Goal: Navigation & Orientation: Understand site structure

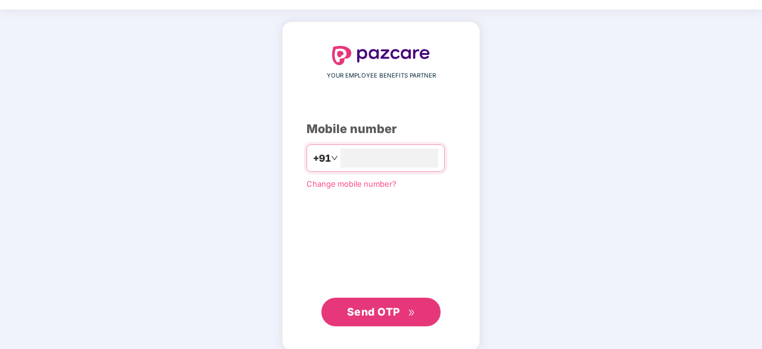
scroll to position [45, 0]
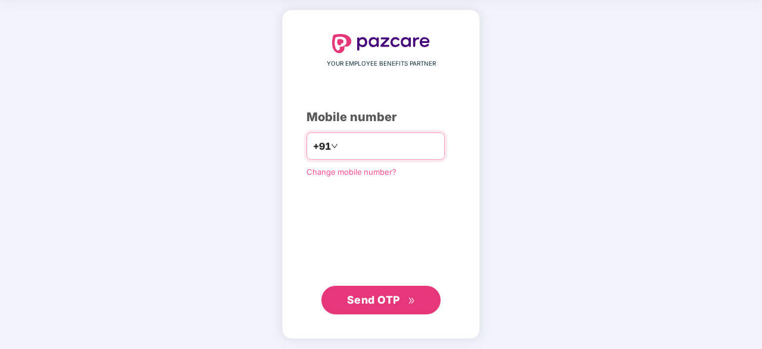
click at [364, 144] on input "number" at bounding box center [389, 146] width 98 height 19
type input "**********"
click at [383, 294] on span "Send OTP" at bounding box center [373, 299] width 53 height 13
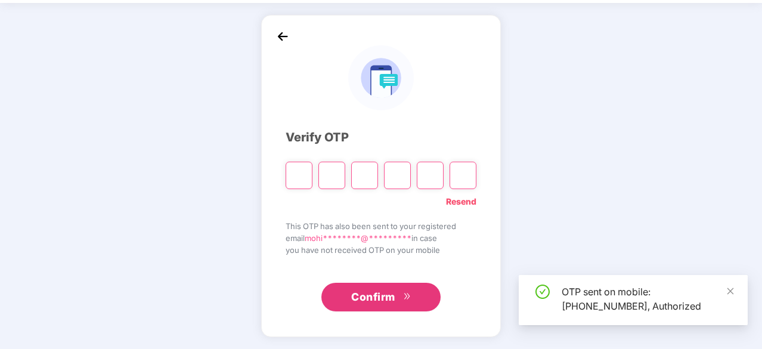
scroll to position [39, 0]
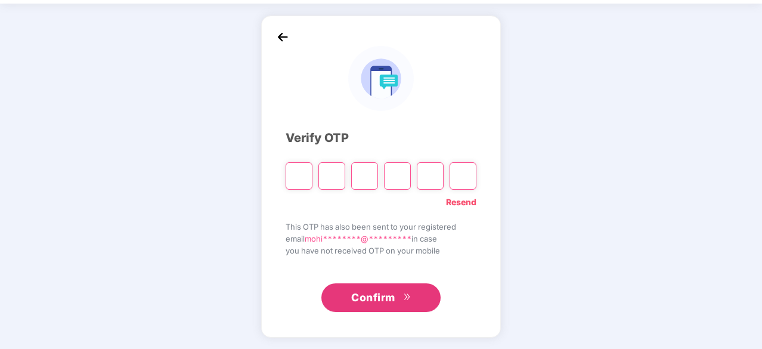
type input "*"
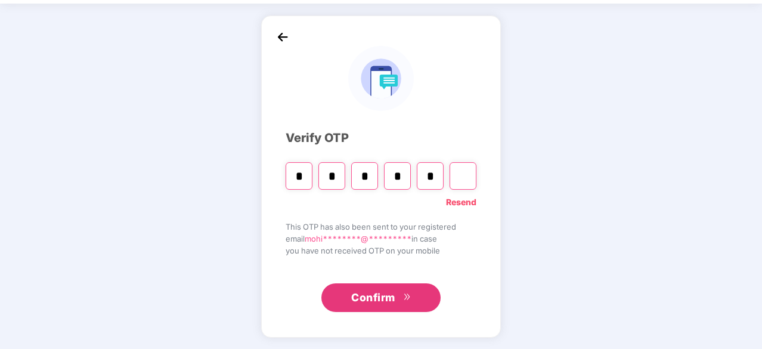
type input "*"
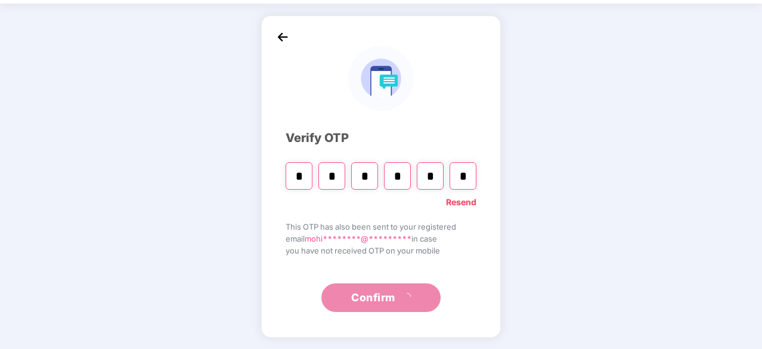
scroll to position [0, 0]
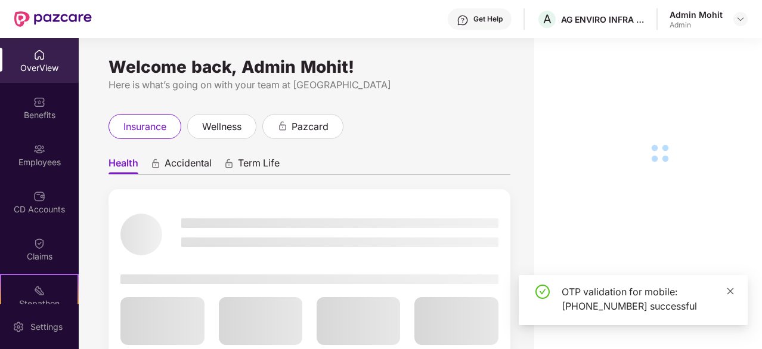
click at [728, 293] on icon "close" at bounding box center [730, 291] width 8 height 8
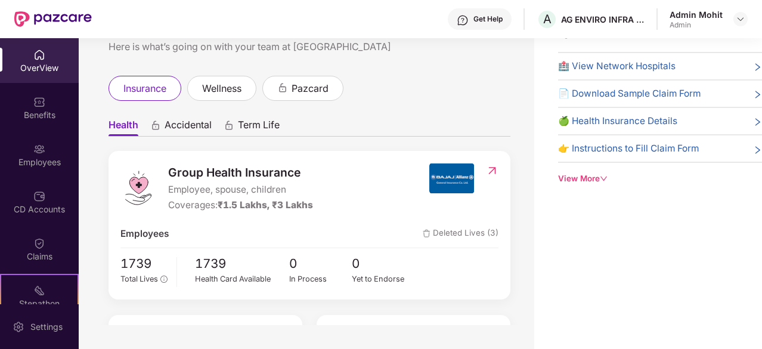
click at [186, 127] on span "Accidental" at bounding box center [188, 127] width 47 height 17
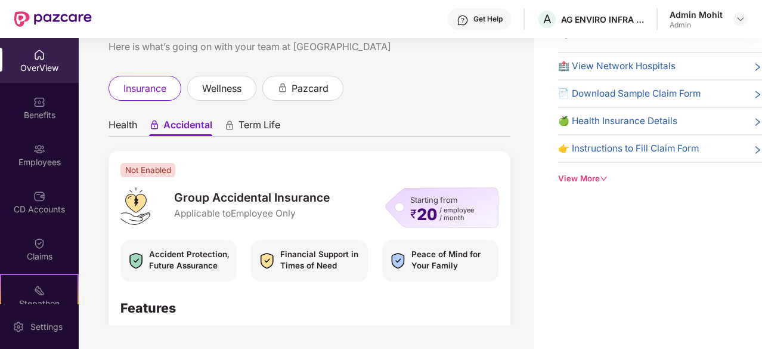
click at [274, 127] on span "Term Life" at bounding box center [259, 127] width 42 height 17
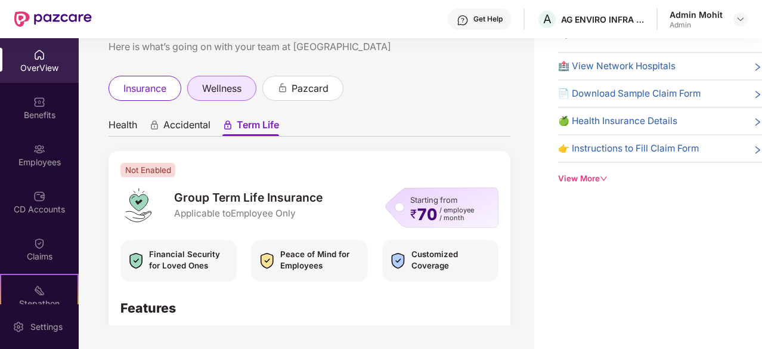
click at [241, 86] on span "wellness" at bounding box center [221, 88] width 39 height 15
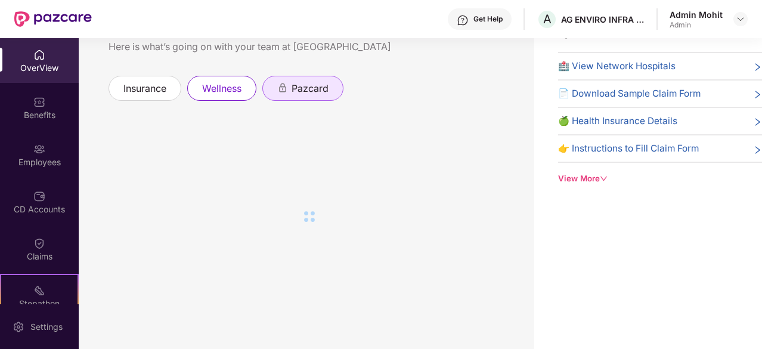
click at [324, 90] on span "pazcard" at bounding box center [310, 88] width 37 height 15
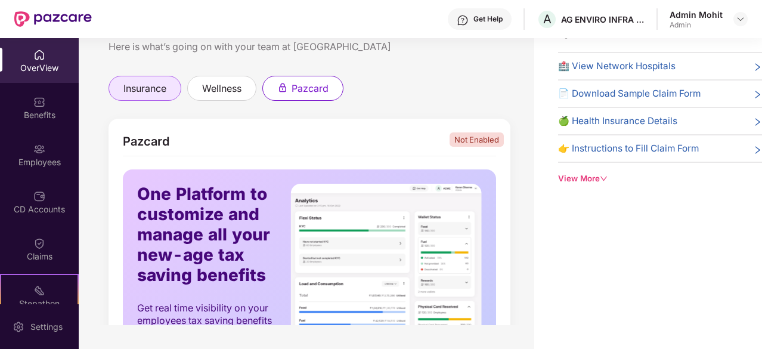
click at [166, 91] on span "insurance" at bounding box center [144, 88] width 43 height 15
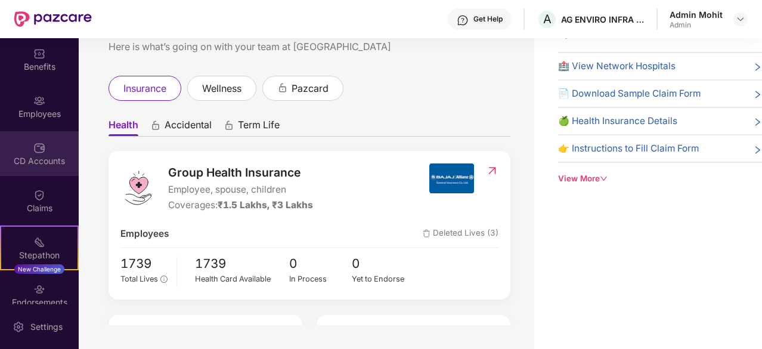
scroll to position [110, 0]
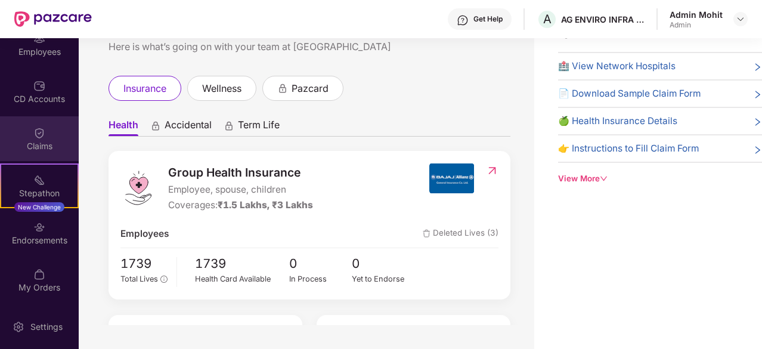
click at [41, 142] on div "Claims" at bounding box center [39, 146] width 79 height 12
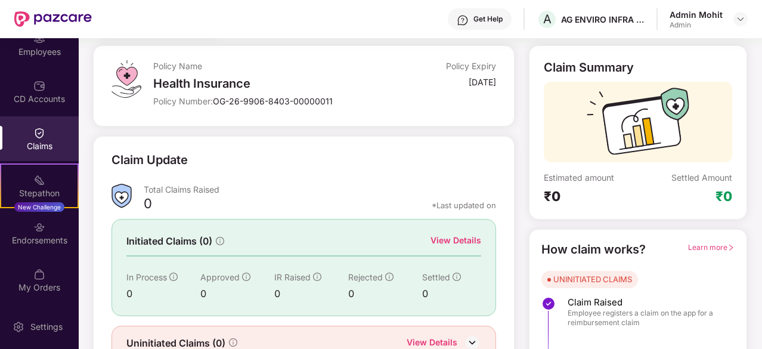
scroll to position [117, 0]
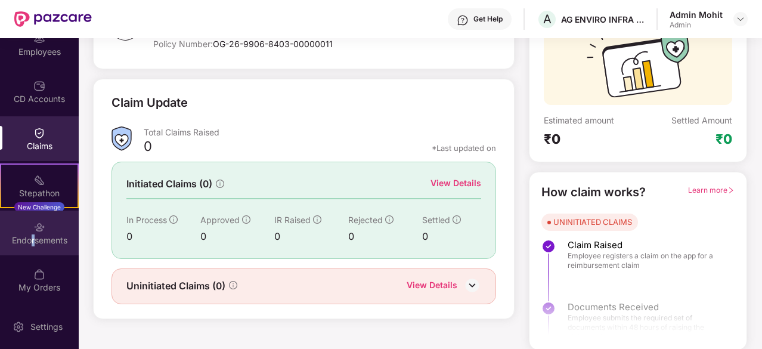
click at [32, 245] on div "Endorsements" at bounding box center [39, 240] width 79 height 12
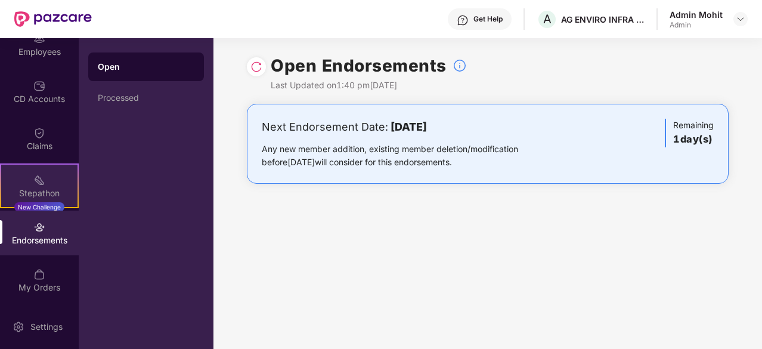
click at [46, 183] on div "Stepathon New Challenge" at bounding box center [39, 185] width 79 height 45
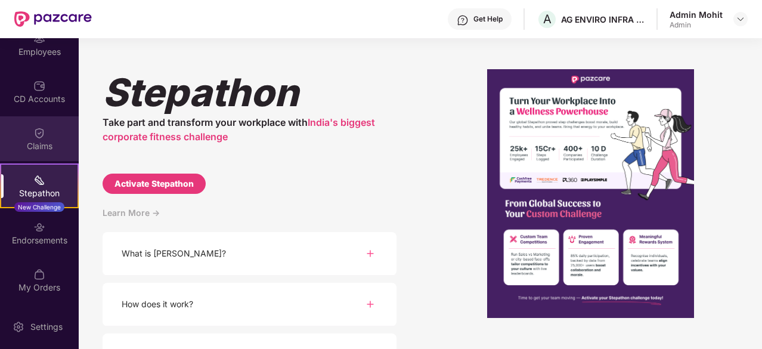
click at [33, 140] on div "Claims" at bounding box center [39, 146] width 79 height 12
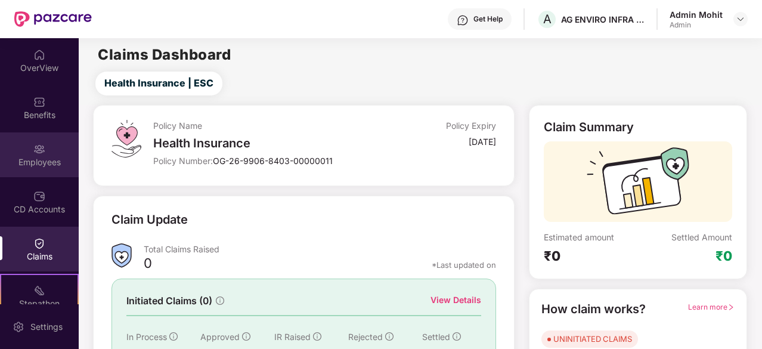
click at [32, 158] on div "Employees" at bounding box center [39, 162] width 79 height 12
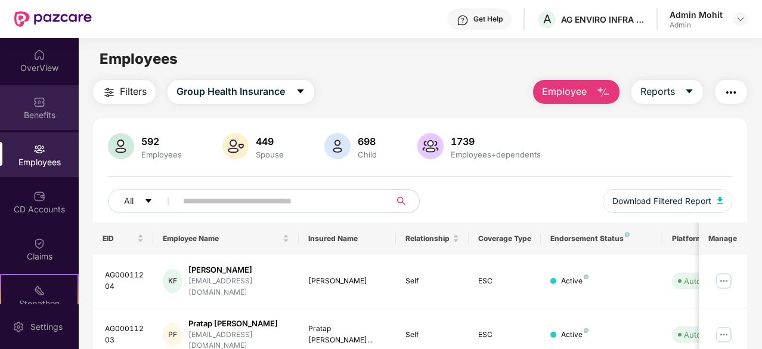
click at [48, 115] on div "Benefits" at bounding box center [39, 115] width 79 height 12
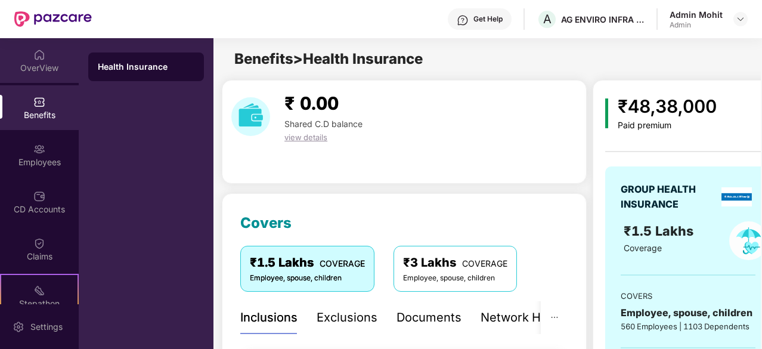
click at [23, 73] on div "OverView" at bounding box center [39, 60] width 79 height 45
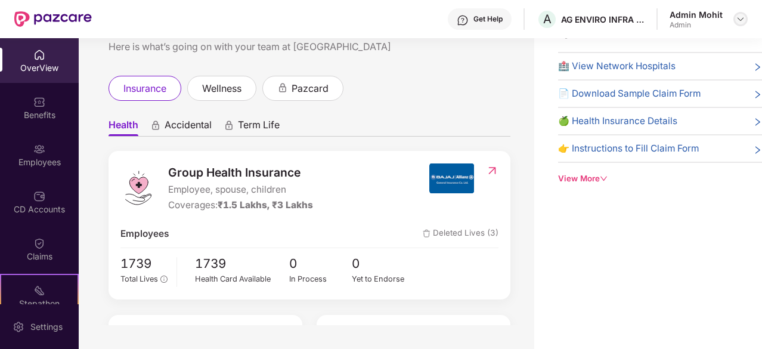
click at [742, 23] on img at bounding box center [741, 19] width 10 height 10
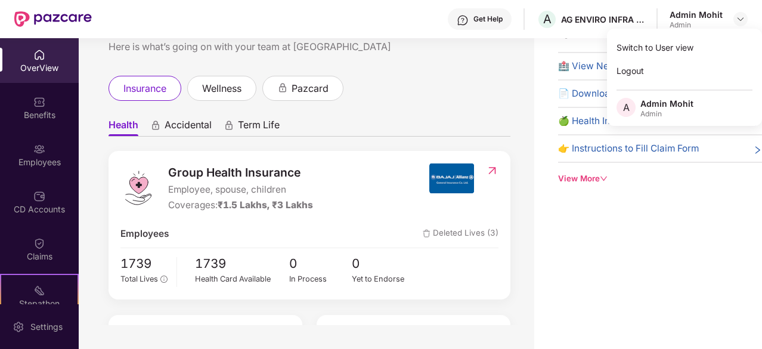
click at [393, 57] on div "Welcome back, Admin Mohit! Here is what’s going on with your team at Pazcare in…" at bounding box center [306, 162] width 455 height 325
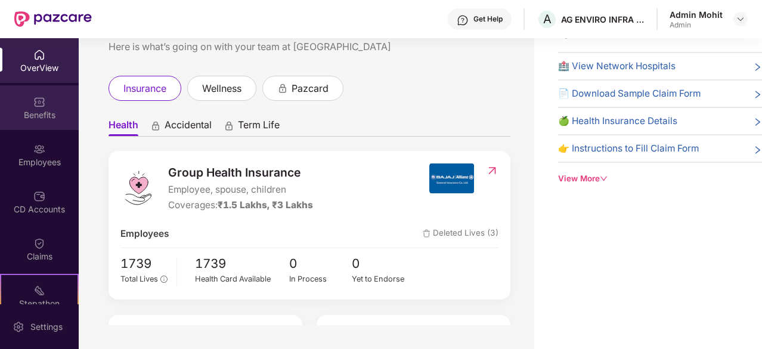
click at [25, 105] on div "Benefits" at bounding box center [39, 107] width 79 height 45
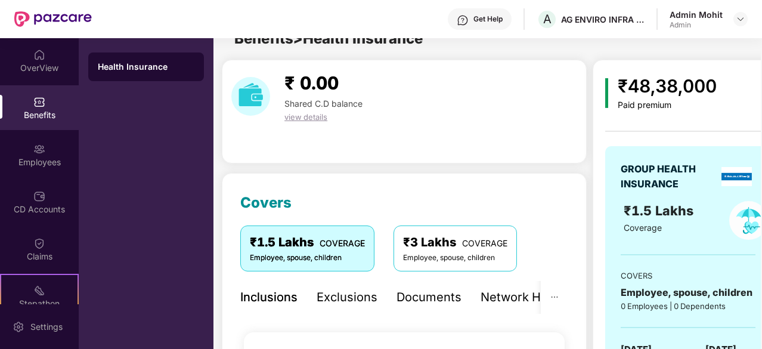
scroll to position [38, 0]
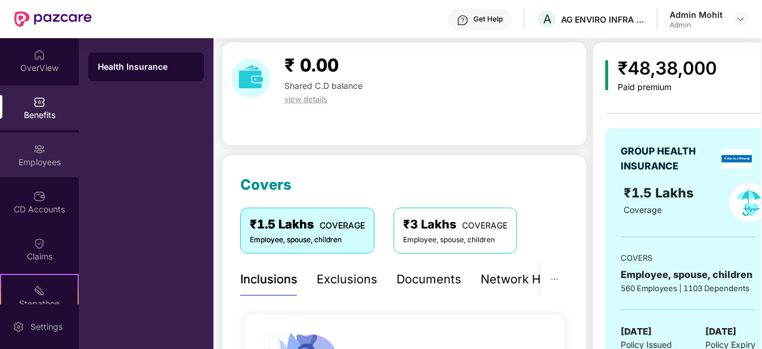
click at [40, 171] on div "Employees" at bounding box center [39, 154] width 79 height 45
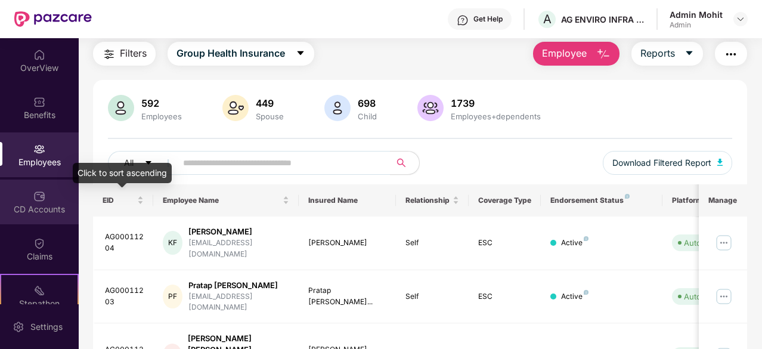
click at [44, 204] on div "CD Accounts" at bounding box center [39, 209] width 79 height 12
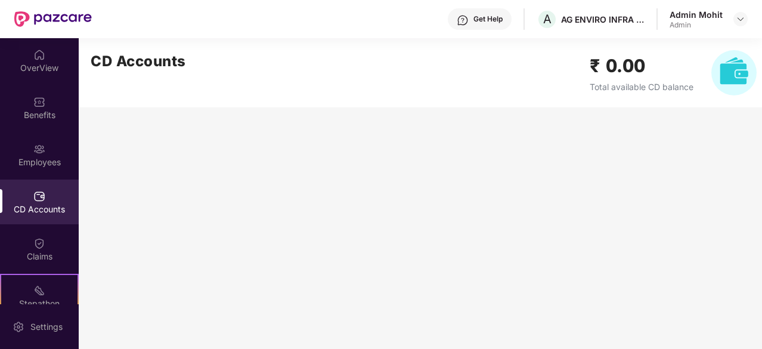
scroll to position [0, 0]
click at [36, 239] on img at bounding box center [39, 243] width 12 height 12
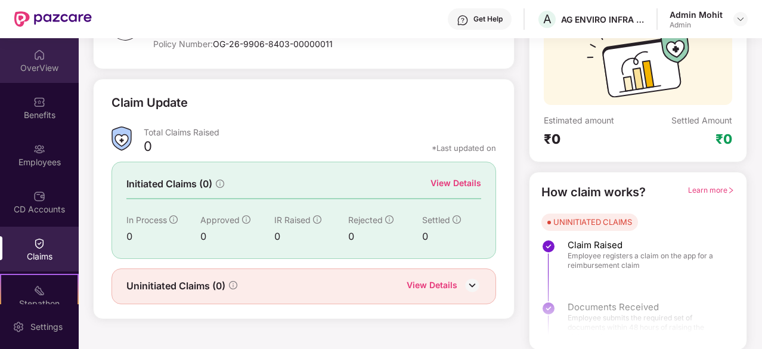
click at [33, 52] on img at bounding box center [39, 55] width 12 height 12
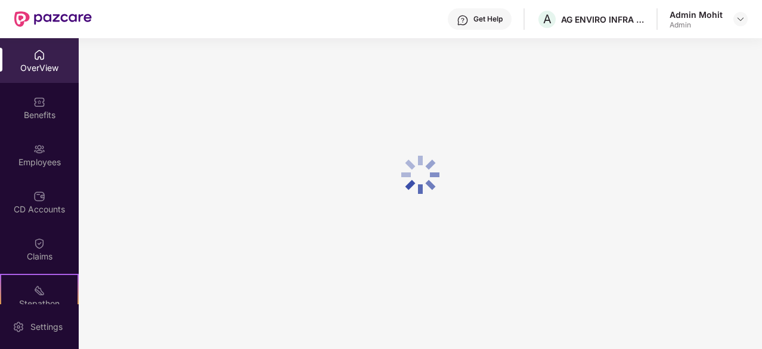
scroll to position [38, 0]
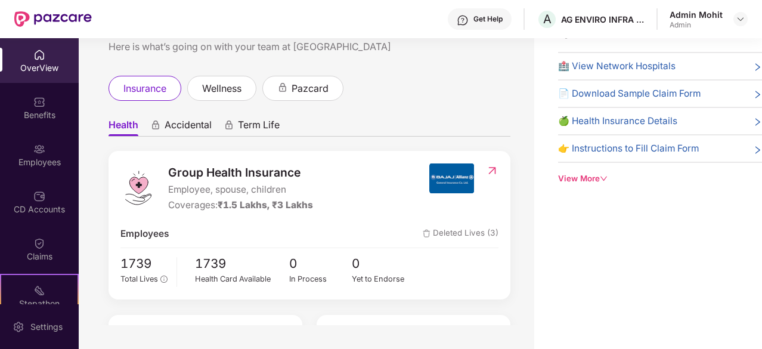
click at [33, 83] on div "OverView Benefits Employees CD Accounts Claims Stepathon New Challenge Endorsem…" at bounding box center [39, 171] width 79 height 266
click at [35, 106] on img at bounding box center [39, 102] width 12 height 12
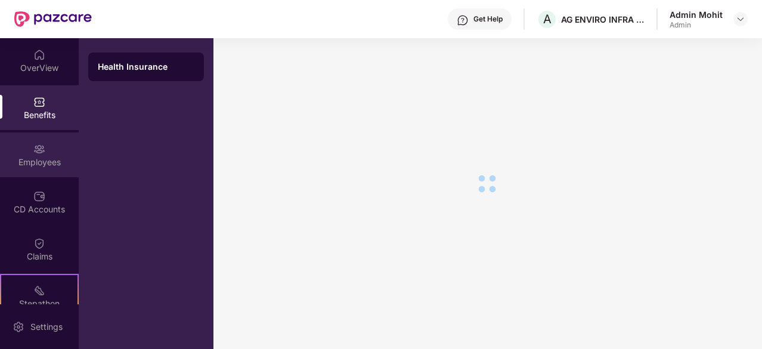
click at [33, 148] on img at bounding box center [39, 149] width 12 height 12
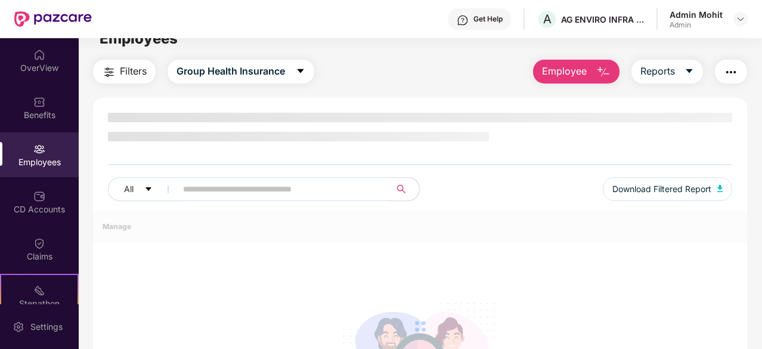
scroll to position [117, 0]
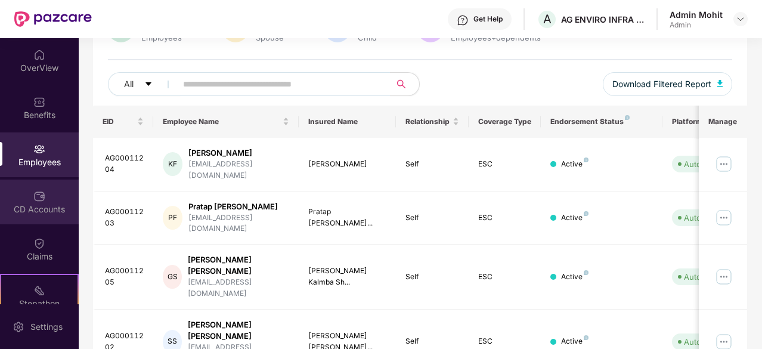
click at [36, 191] on img at bounding box center [39, 196] width 12 height 12
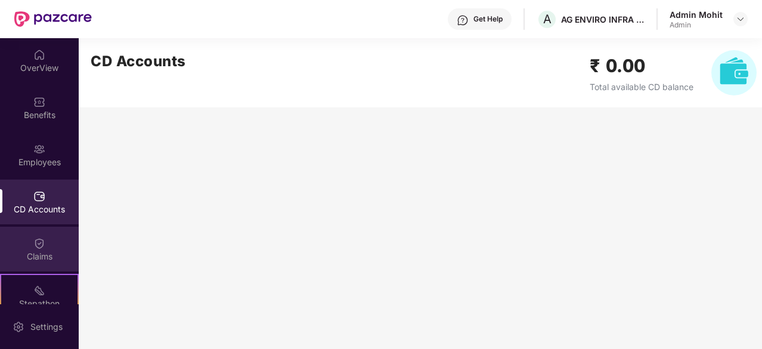
click at [39, 237] on div at bounding box center [39, 242] width 12 height 12
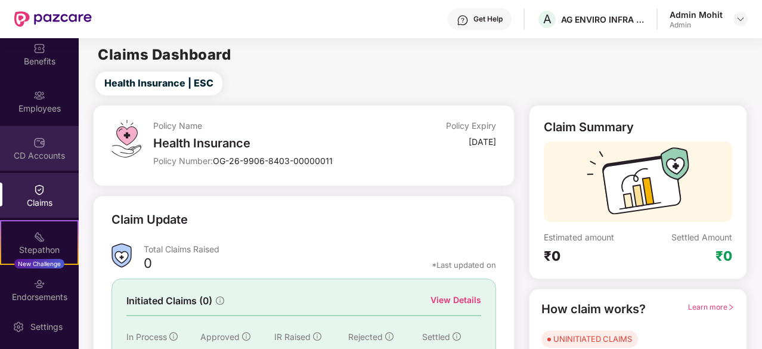
scroll to position [110, 0]
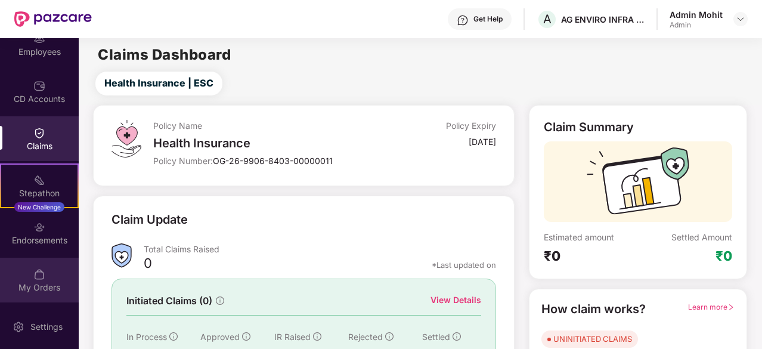
click at [41, 268] on img at bounding box center [39, 274] width 12 height 12
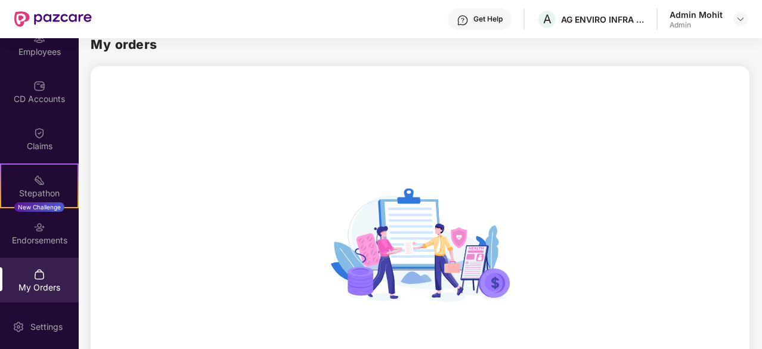
scroll to position [0, 0]
